Goal: Task Accomplishment & Management: Manage account settings

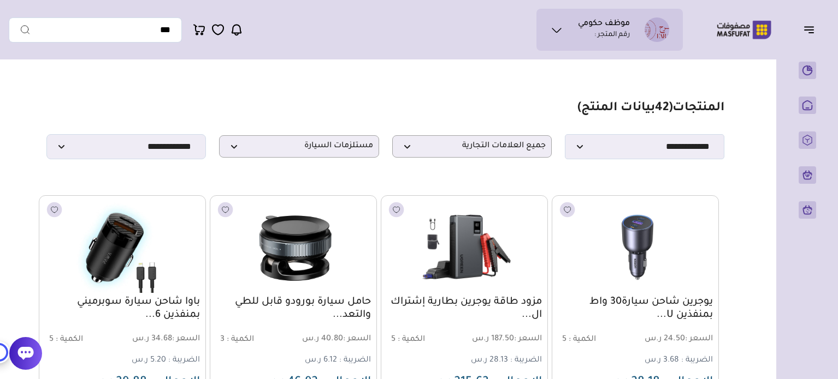
select select "*"
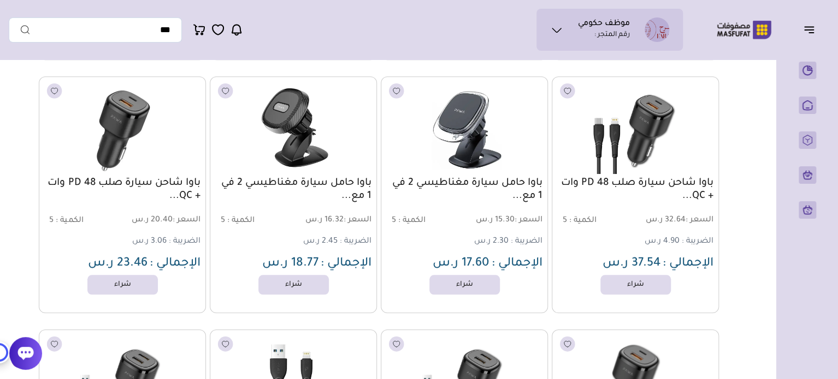
scroll to position [371, 0]
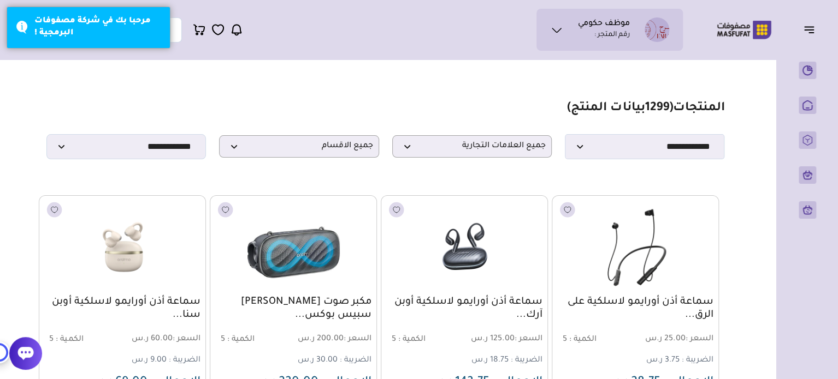
scroll to position [55, 0]
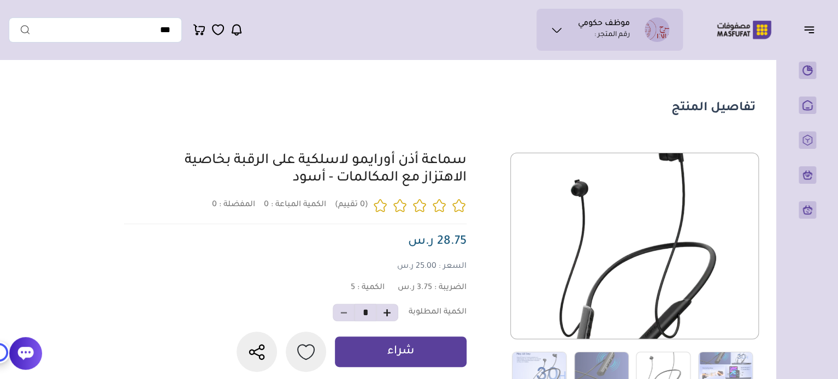
click at [556, 30] on icon at bounding box center [556, 29] width 13 height 13
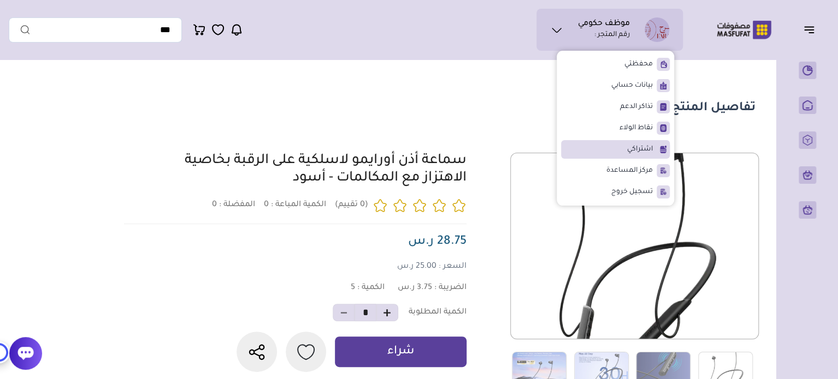
click at [648, 148] on span "اشتراكي" at bounding box center [640, 149] width 26 height 11
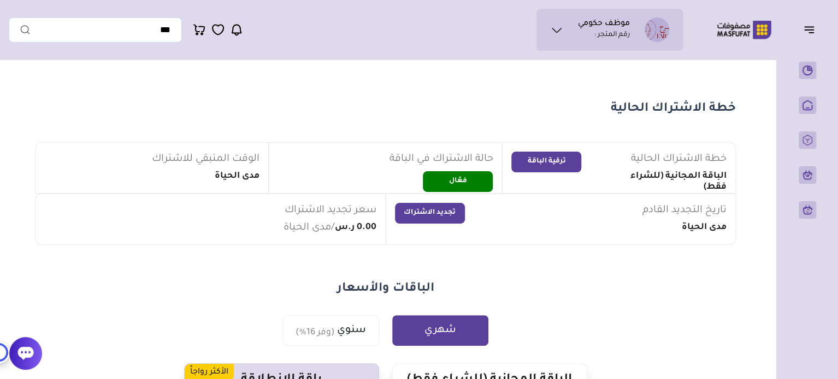
click at [559, 158] on button "ترقية الباقة" at bounding box center [546, 162] width 70 height 21
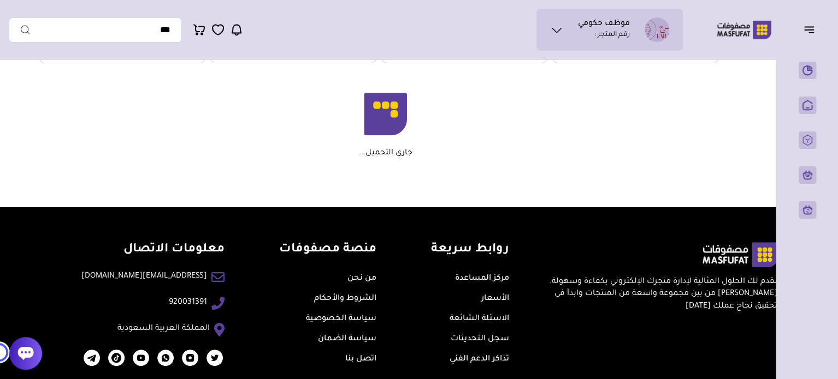
scroll to position [6486, 0]
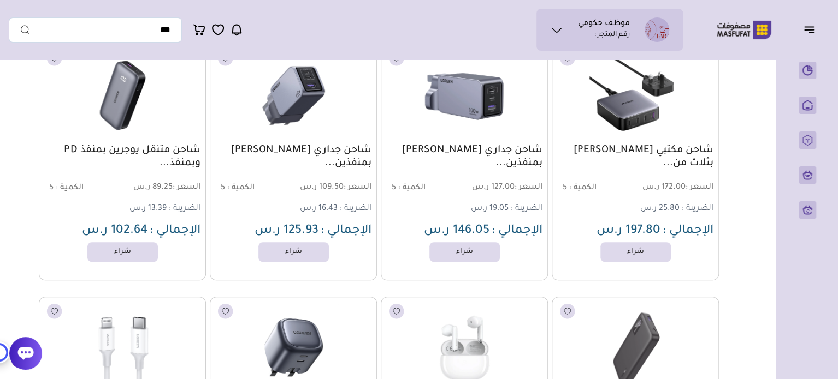
drag, startPoint x: 334, startPoint y: 308, endPoint x: 767, endPoint y: 225, distance: 440.4
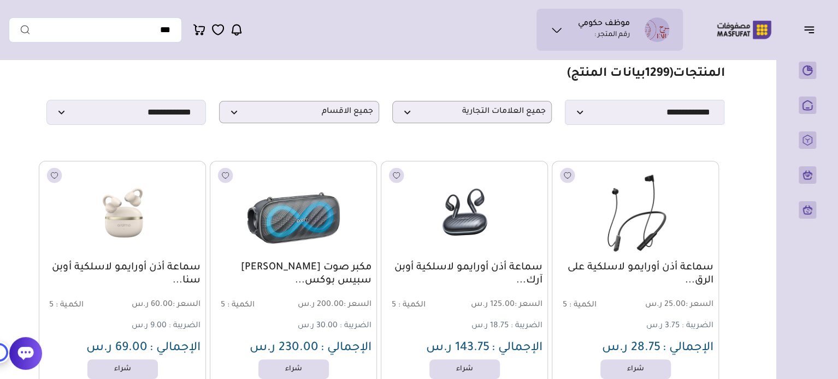
scroll to position [0, 0]
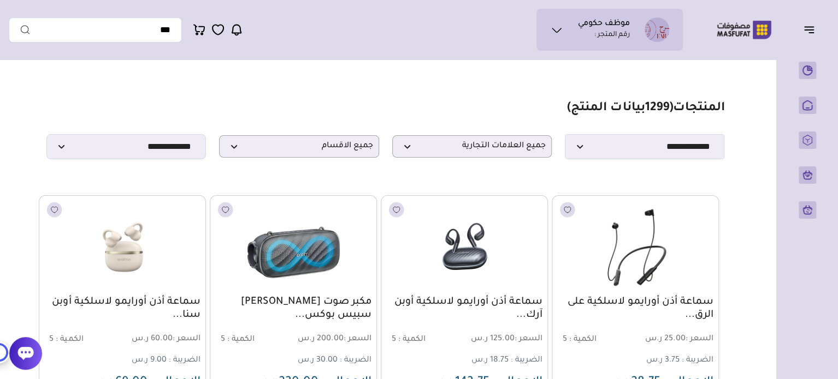
click at [557, 29] on icon at bounding box center [556, 29] width 13 height 13
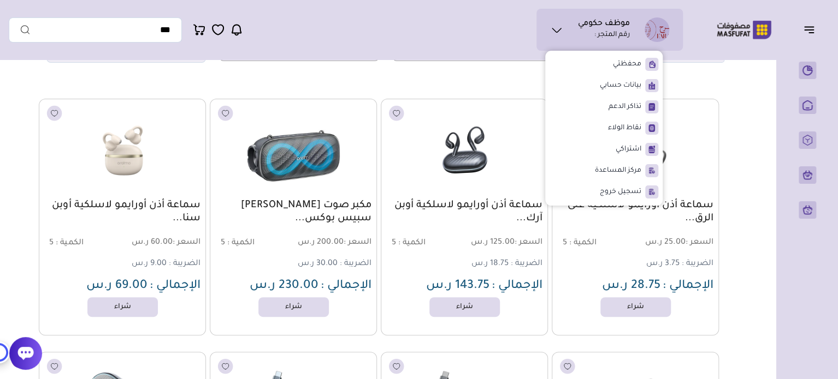
scroll to position [109, 0]
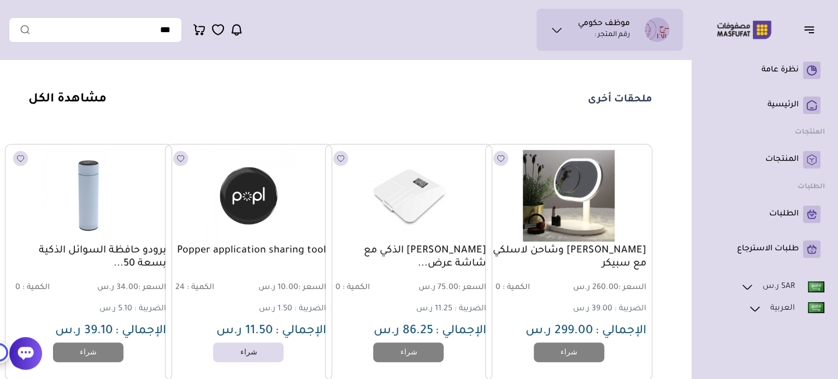
scroll to position [764, 0]
